Goal: Information Seeking & Learning: Learn about a topic

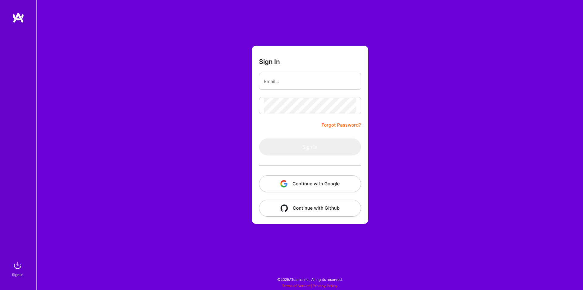
type input "[EMAIL_ADDRESS][DOMAIN_NAME]"
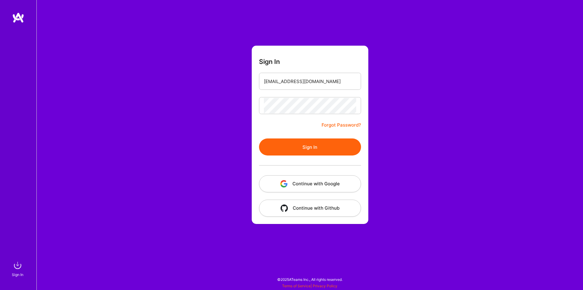
click at [295, 147] on button "Sign In" at bounding box center [310, 146] width 102 height 17
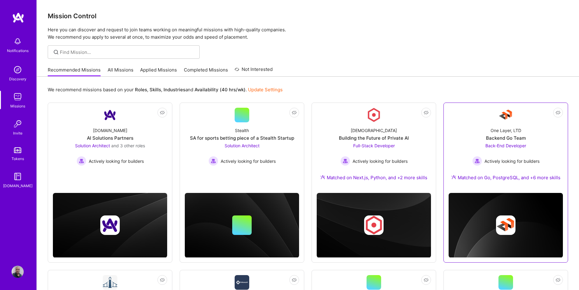
click at [517, 161] on span "Actively looking for builders" at bounding box center [511, 161] width 55 height 6
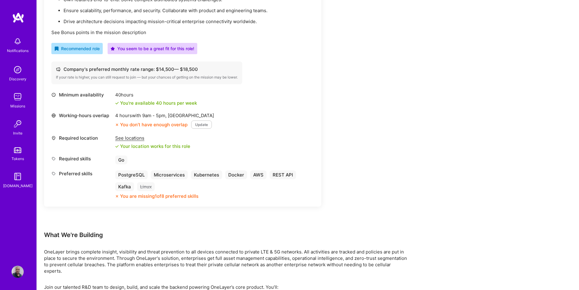
scroll to position [213, 0]
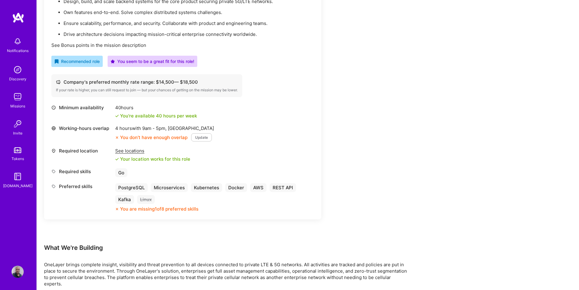
click at [136, 150] on div "See locations" at bounding box center [152, 150] width 75 height 6
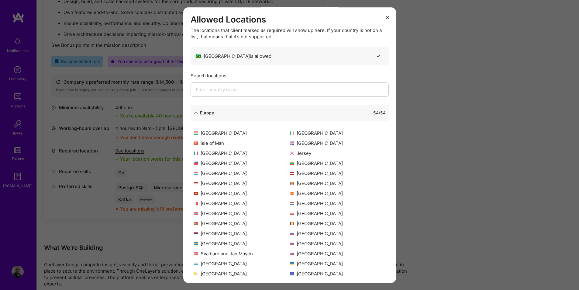
scroll to position [119, 0]
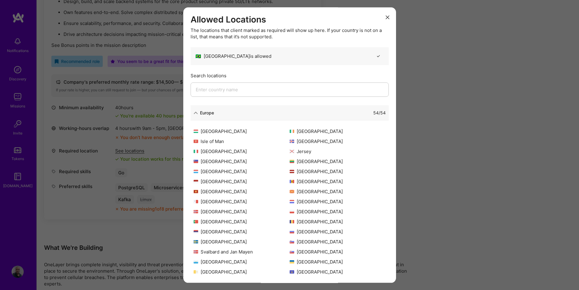
click at [190, 110] on div "Europe 54 / 54" at bounding box center [289, 112] width 198 height 15
click at [197, 111] on icon "modal" at bounding box center [196, 113] width 4 height 4
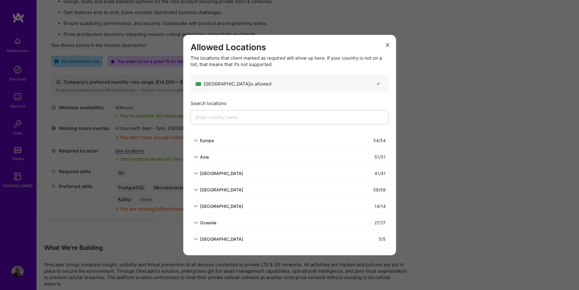
click at [195, 204] on icon "modal" at bounding box center [196, 206] width 4 height 4
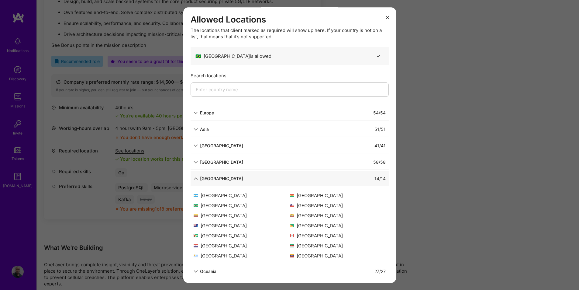
scroll to position [21, 0]
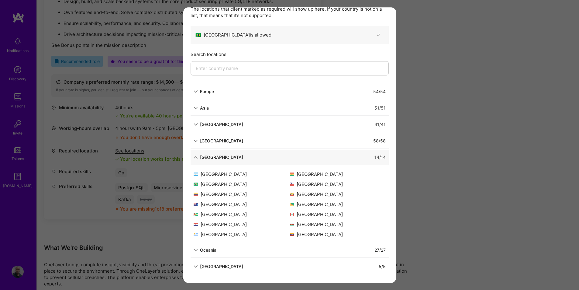
click at [100, 239] on div "Allowed Locations The locations that client marked as required will show up her…" at bounding box center [289, 145] width 579 height 290
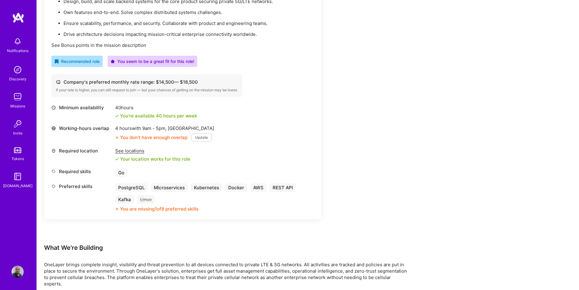
click at [100, 239] on div "Earn tokens for inviting a new [PERSON_NAME] to this mission Do you know the pe…" at bounding box center [182, 59] width 277 height 367
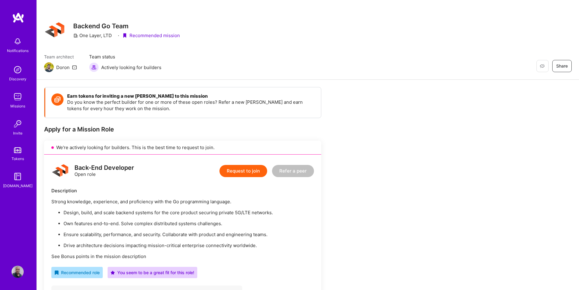
scroll to position [0, 0]
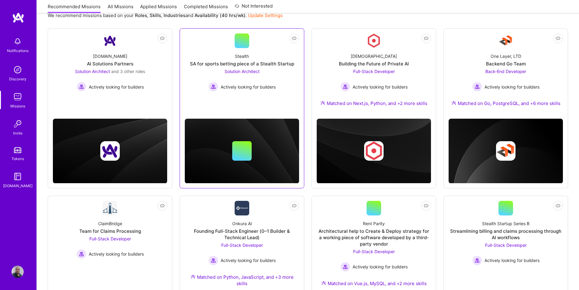
scroll to position [76, 0]
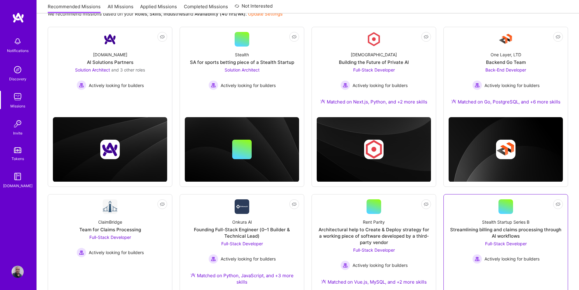
click at [520, 243] on span "Full-Stack Developer" at bounding box center [506, 243] width 42 height 5
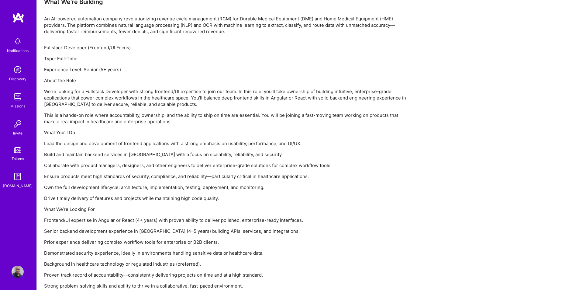
scroll to position [407, 0]
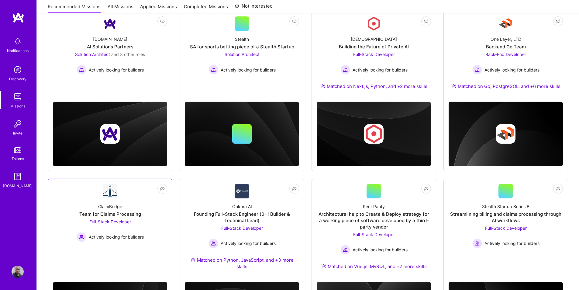
scroll to position [136, 0]
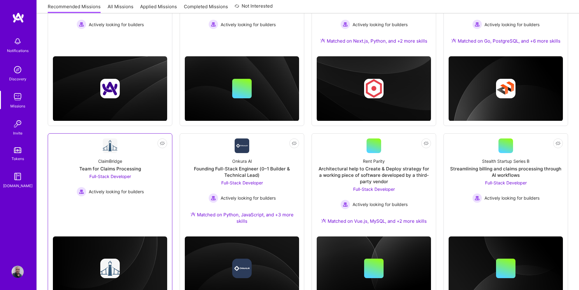
click at [119, 176] on span "Full-Stack Developer" at bounding box center [110, 175] width 42 height 5
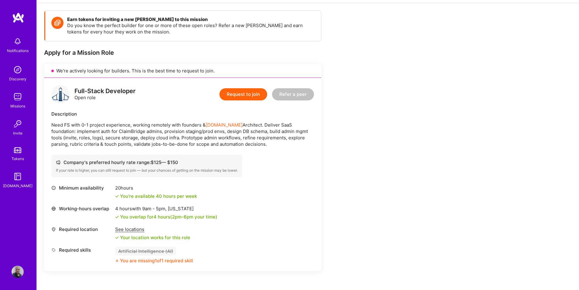
scroll to position [122, 0]
